Goal: Information Seeking & Learning: Learn about a topic

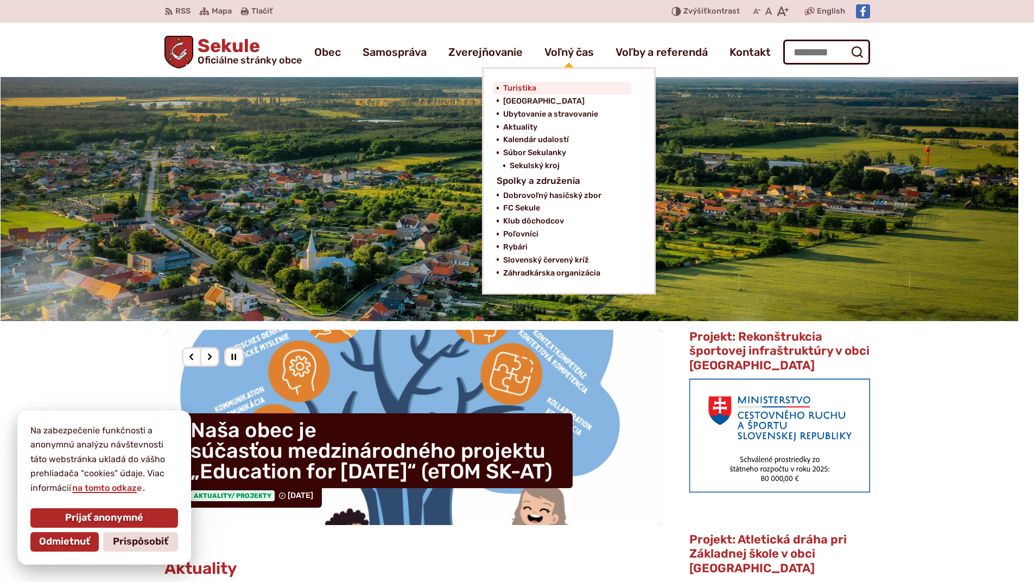
click at [519, 88] on span "Turistika" at bounding box center [519, 88] width 33 height 13
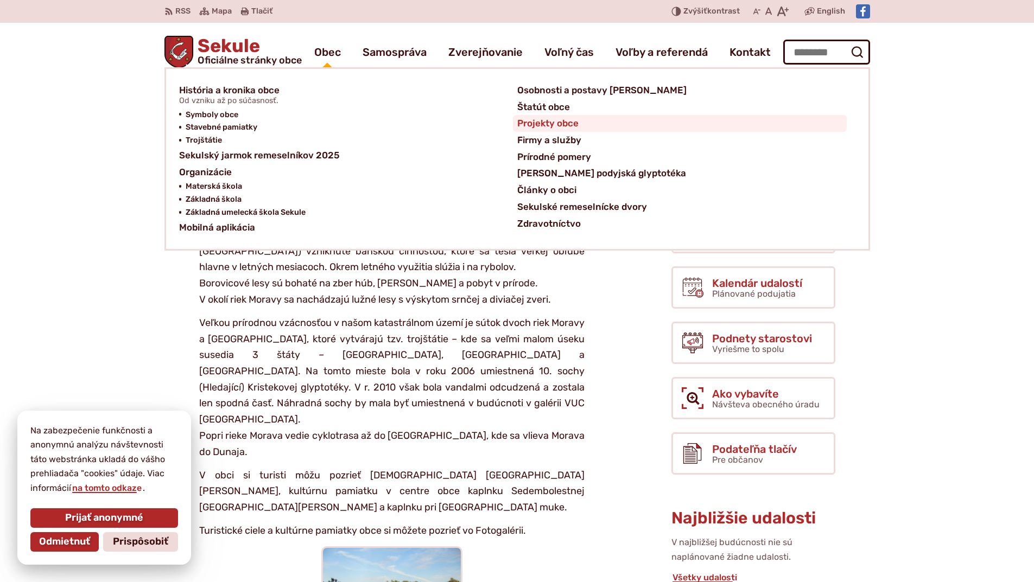
click at [536, 123] on span "Projekty obce" at bounding box center [547, 123] width 61 height 17
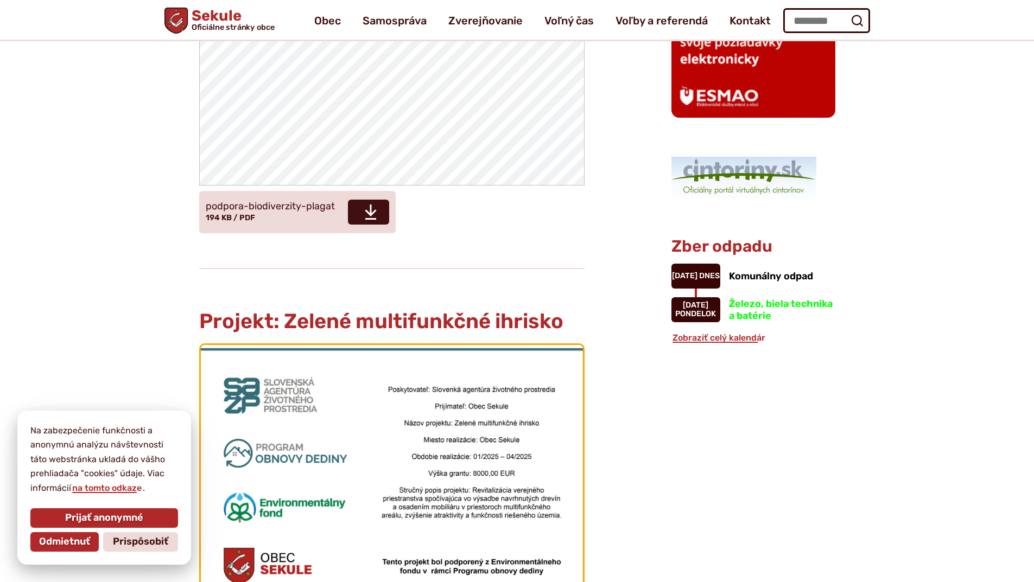
scroll to position [705, 0]
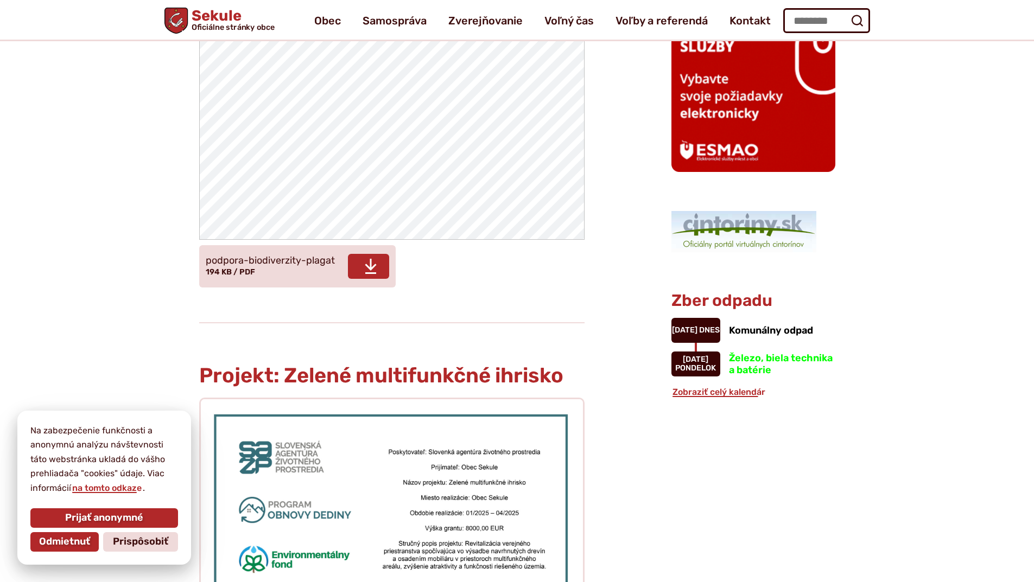
click at [301, 256] on span "podpora-biodiverzity-plagat" at bounding box center [270, 261] width 129 height 11
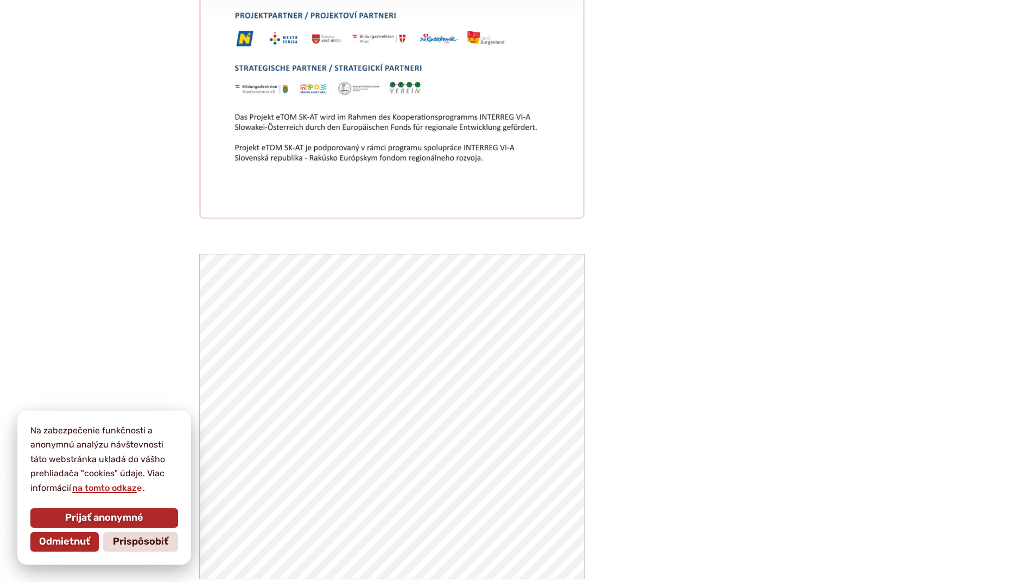
scroll to position [3310, 0]
